Goal: Information Seeking & Learning: Check status

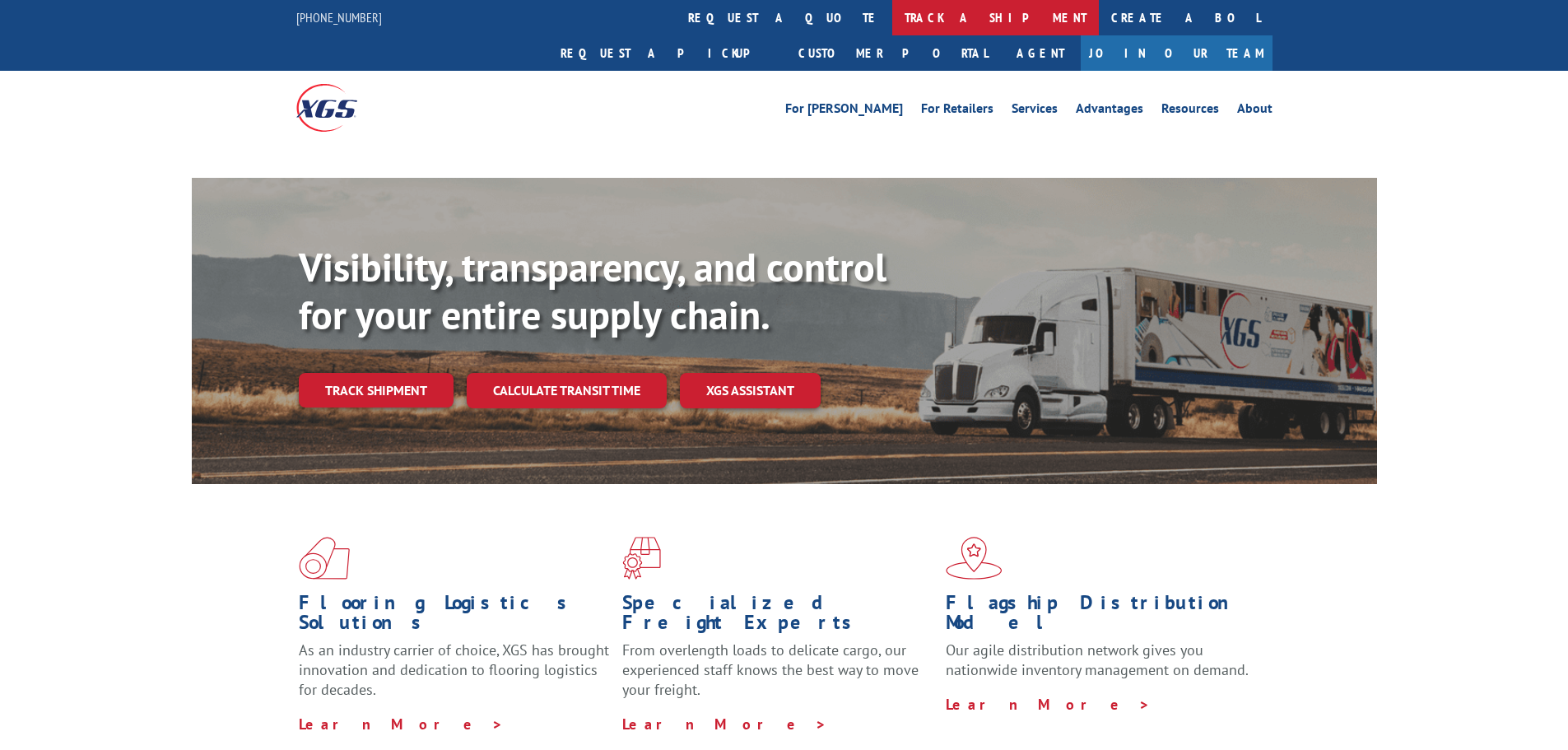
click at [892, 23] on link "track a shipment" at bounding box center [995, 17] width 207 height 36
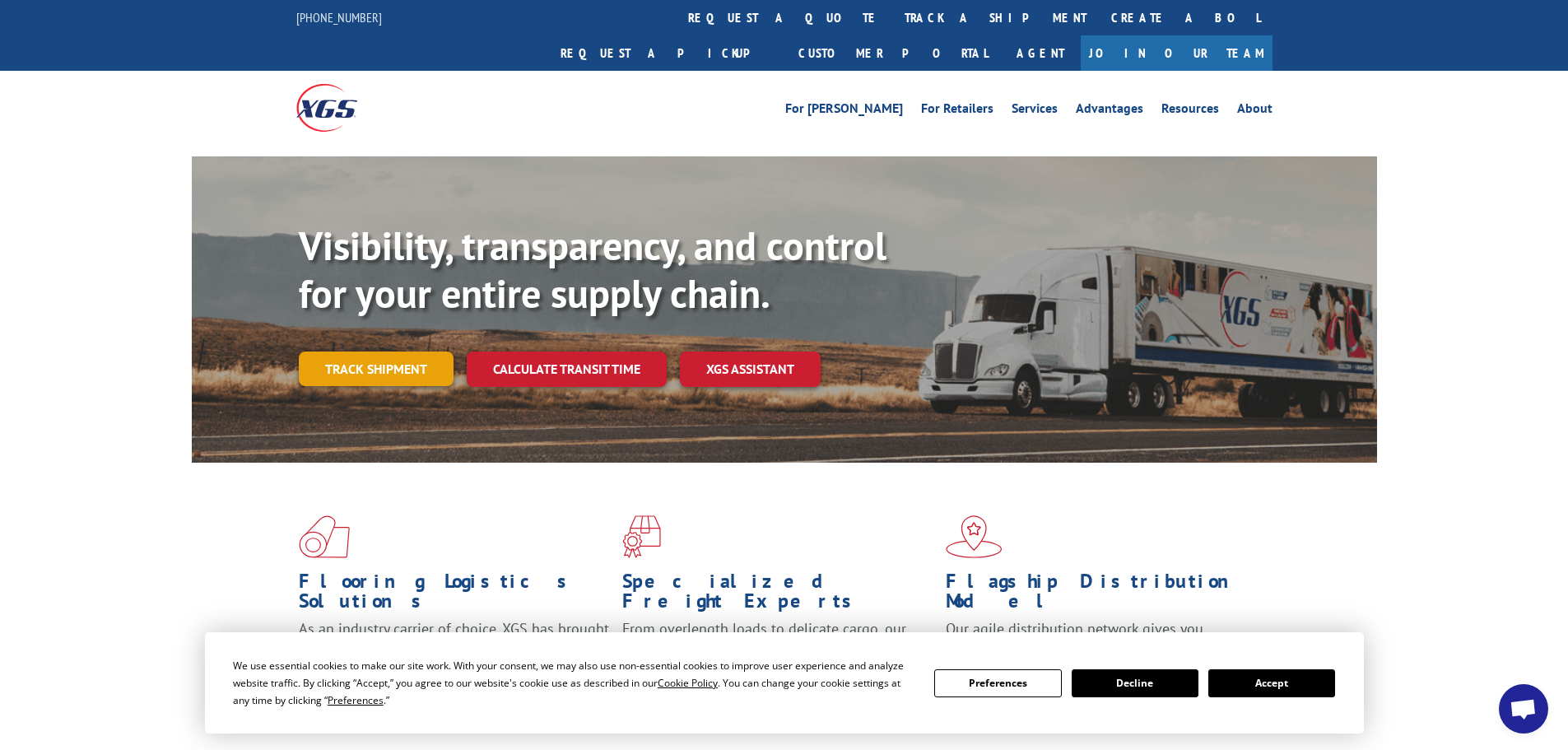
click at [401, 352] on link "Track shipment" at bounding box center [377, 369] width 155 height 35
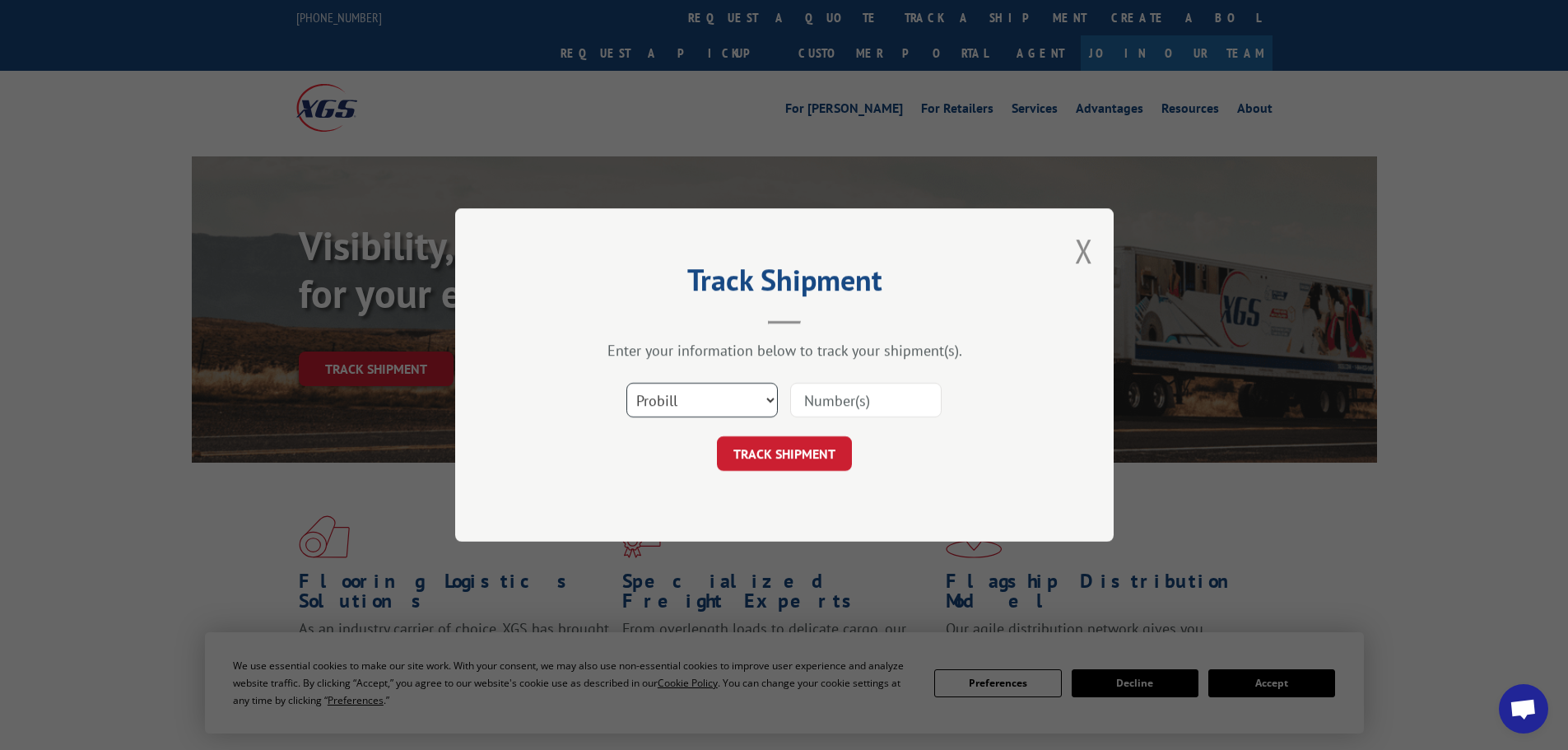
click at [729, 400] on select "Select category... Probill BOL PO" at bounding box center [702, 400] width 151 height 35
select select "bol"
click at [626, 383] on select "Select category... Probill BOL PO" at bounding box center [702, 400] width 151 height 35
click at [835, 403] on input at bounding box center [866, 400] width 151 height 35
paste input "7055118"
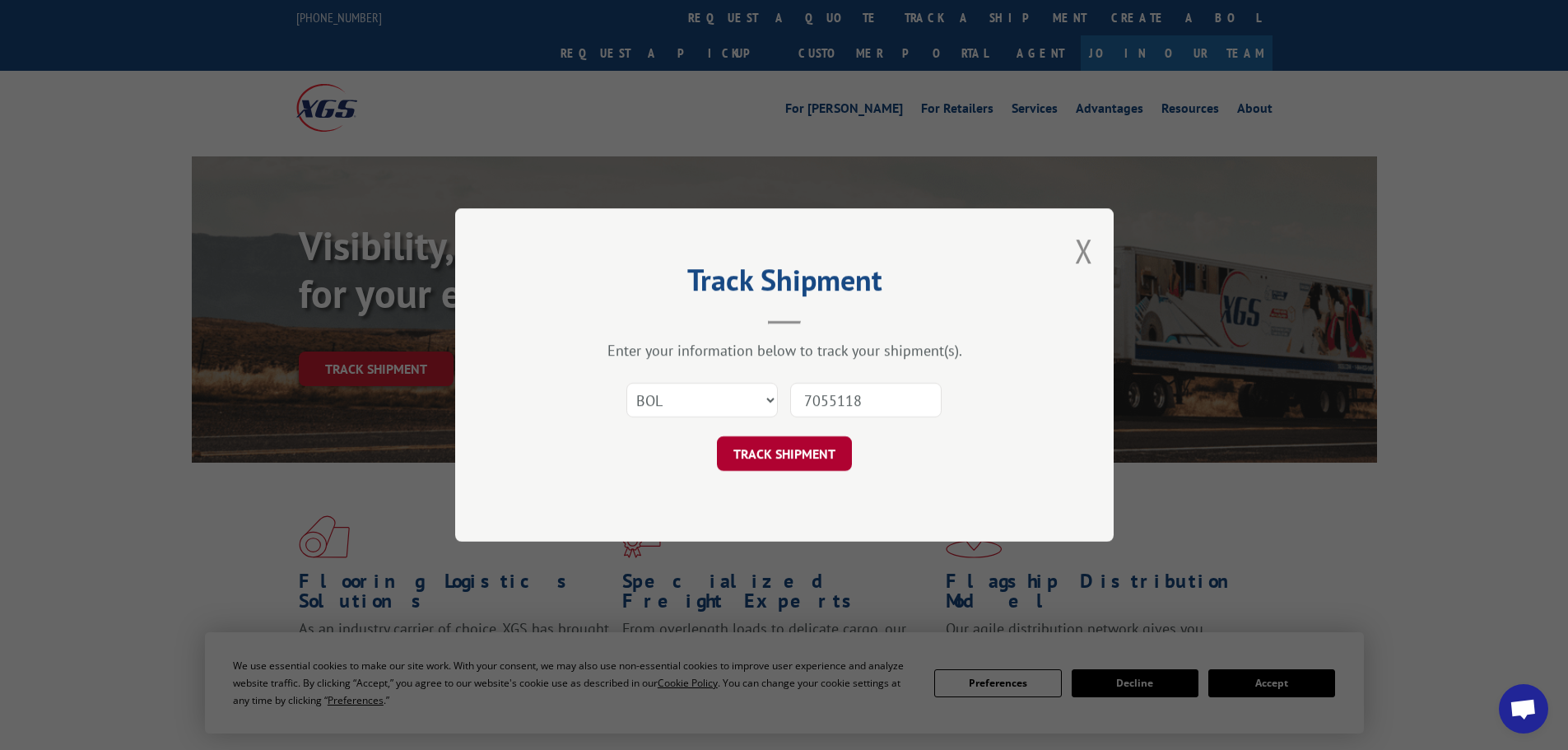
type input "7055118"
click at [829, 453] on button "TRACK SHIPMENT" at bounding box center [784, 454] width 135 height 35
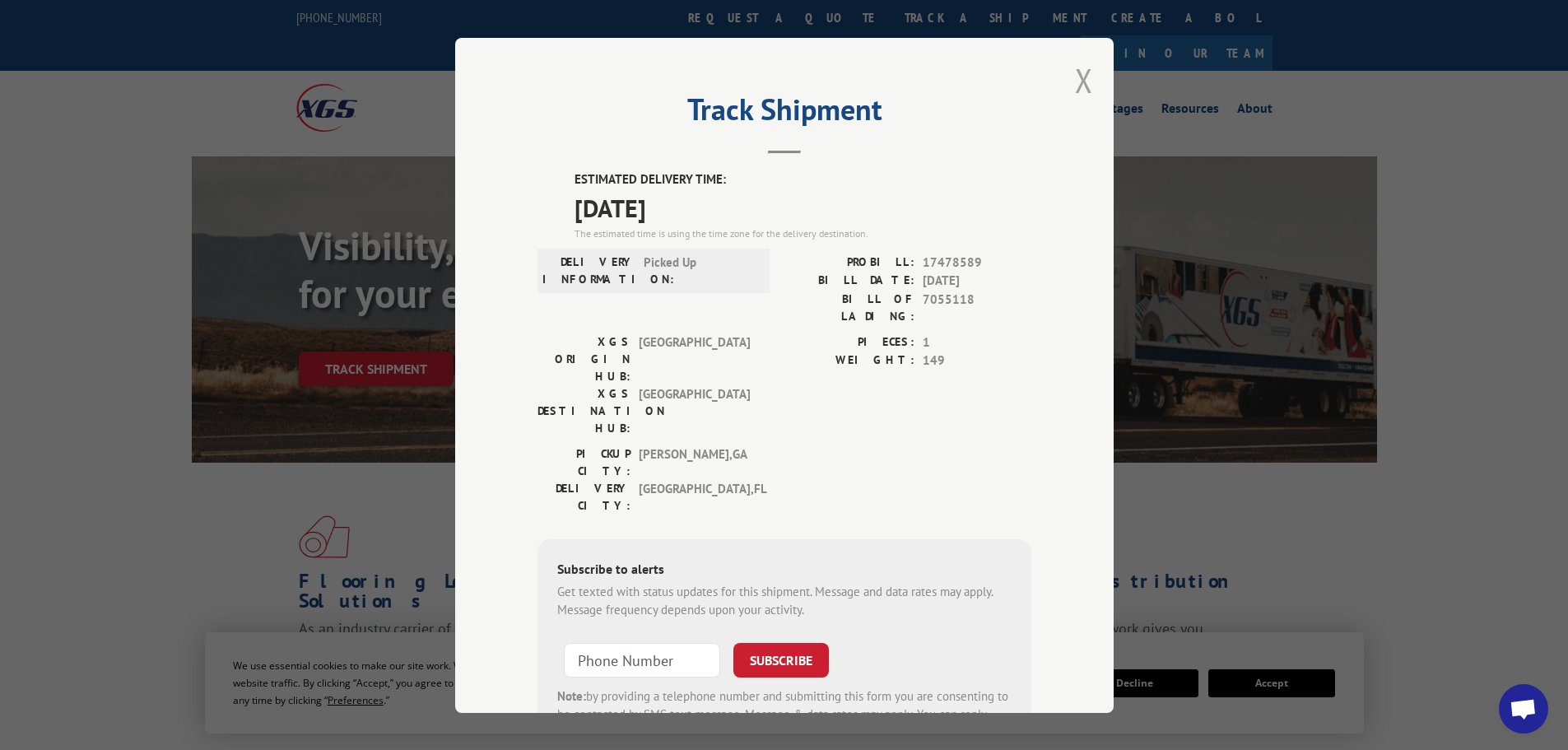
click at [1076, 80] on button "Close modal" at bounding box center [1084, 80] width 18 height 44
